Goal: Task Accomplishment & Management: Complete application form

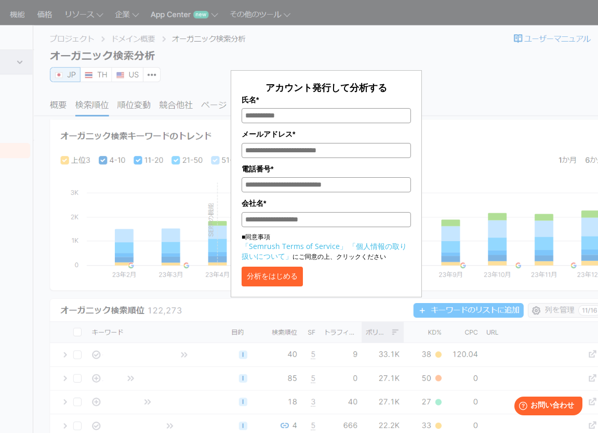
click at [131, 221] on div "アカウント発行して分析する 氏名* メールアドレス* 電話番号* 会社名* ■同意事項 「Semrush Terms of Service」 「個人情報の取り…" at bounding box center [326, 155] width 445 height 284
click at [334, 121] on input "氏名*" at bounding box center [326, 115] width 169 height 15
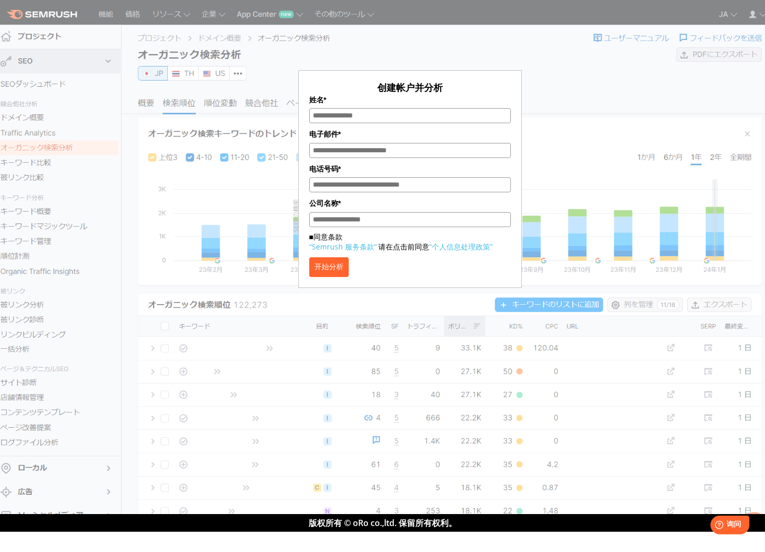
click at [598, 100] on div "创建帐户并分析 姓名* 电子邮件* 电话号码* 公司名称* ■同意条款 “Semrush 服务条款” 请在点击前同意 “个人信息处理政策” 开始分析" at bounding box center [410, 150] width 520 height 275
click at [480, 105] on div "姓名*" at bounding box center [410, 108] width 202 height 29
click at [460, 114] on input "姓名*" at bounding box center [410, 115] width 202 height 15
click at [460, 111] on input "姓名*" at bounding box center [410, 115] width 202 height 15
click at [598, 1] on section "创建帐户并分析 姓名* 电子邮件* 电话号码* 公司名称* ■同意条款 “Semrush 服务条款” 请在点击前同意 “个人信息处理政策” 开始分析" at bounding box center [382, 257] width 765 height 514
